Goal: Navigation & Orientation: Understand site structure

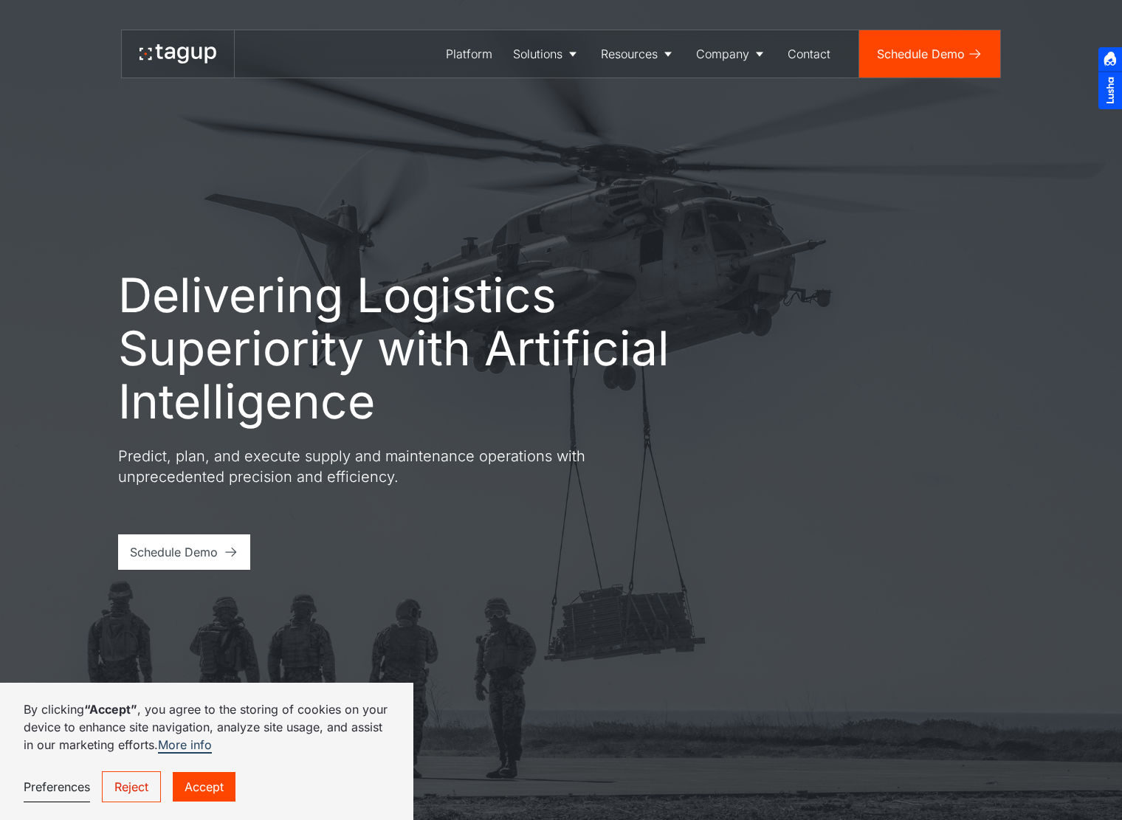
click at [227, 787] on link "Accept" at bounding box center [204, 787] width 63 height 30
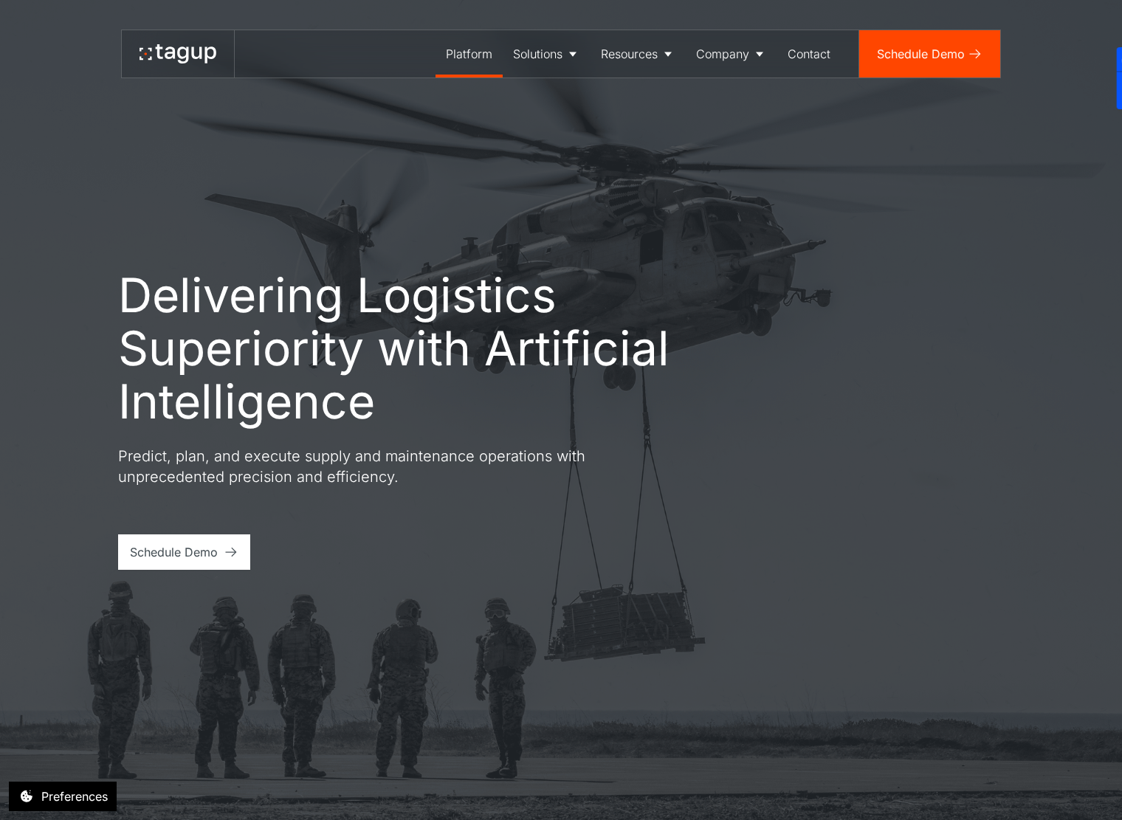
click at [481, 61] on div "Platform" at bounding box center [469, 54] width 47 height 18
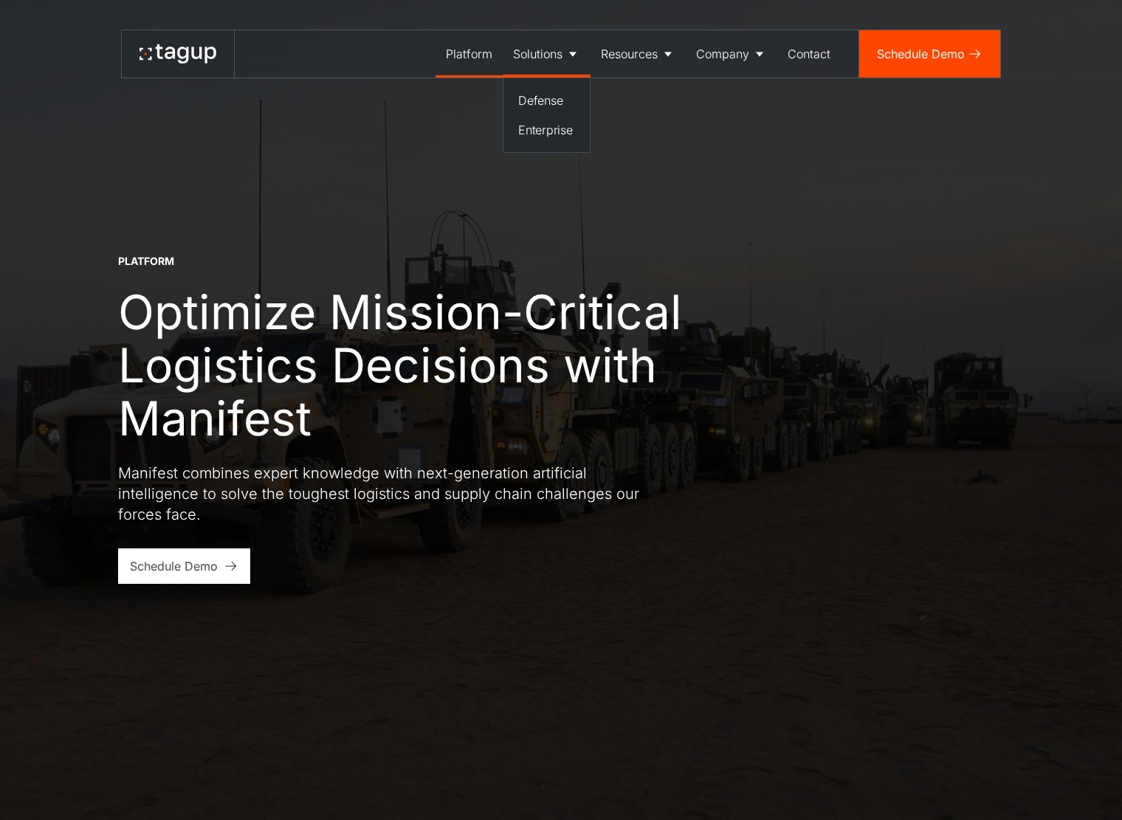
click at [555, 61] on div "Solutions" at bounding box center [537, 54] width 49 height 18
click at [546, 138] on div "Enterprise" at bounding box center [546, 130] width 57 height 18
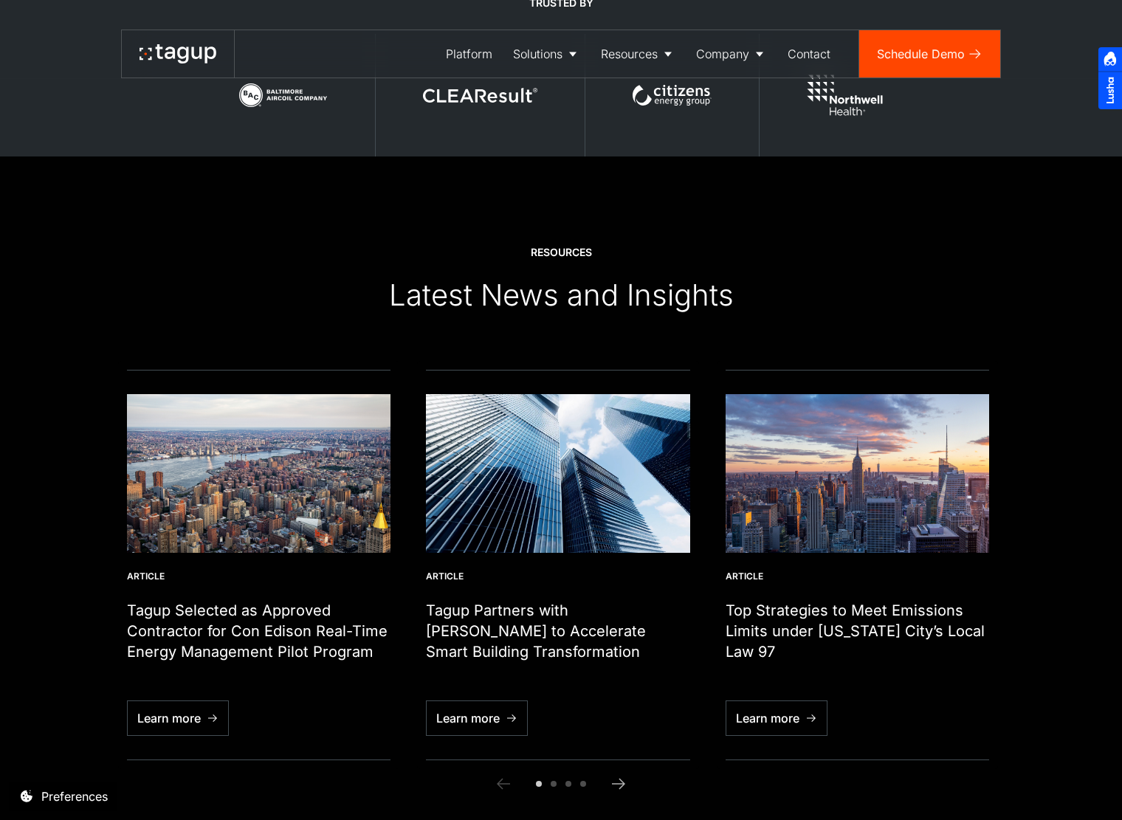
scroll to position [4510, 0]
